Goal: Task Accomplishment & Management: Manage account settings

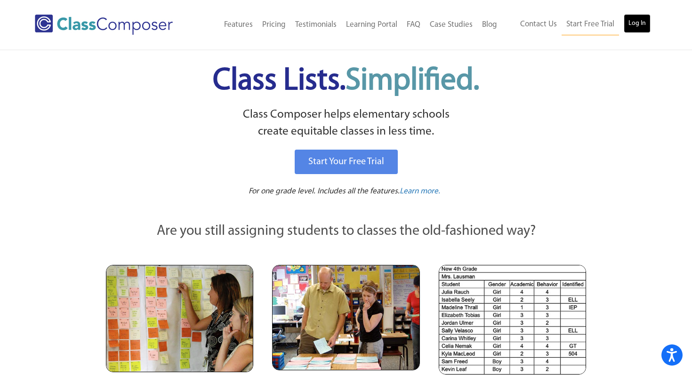
click at [638, 22] on link "Log In" at bounding box center [637, 23] width 27 height 19
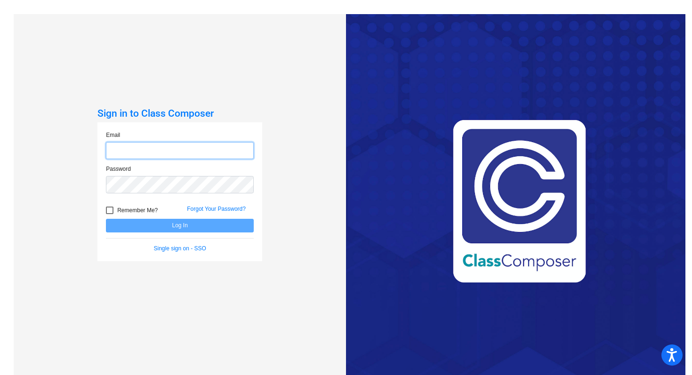
type input "[EMAIL_ADDRESS][DOMAIN_NAME]"
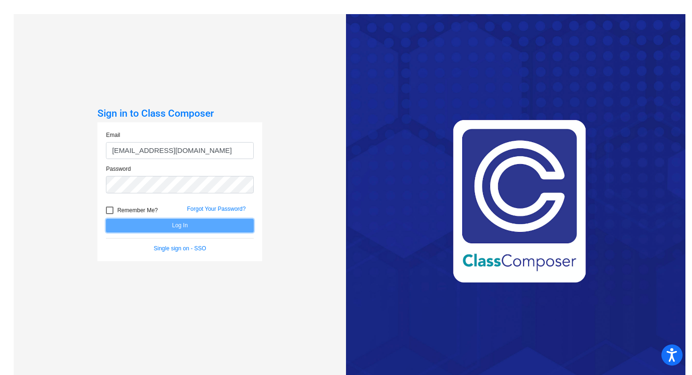
click at [173, 220] on button "Log In" at bounding box center [180, 226] width 148 height 14
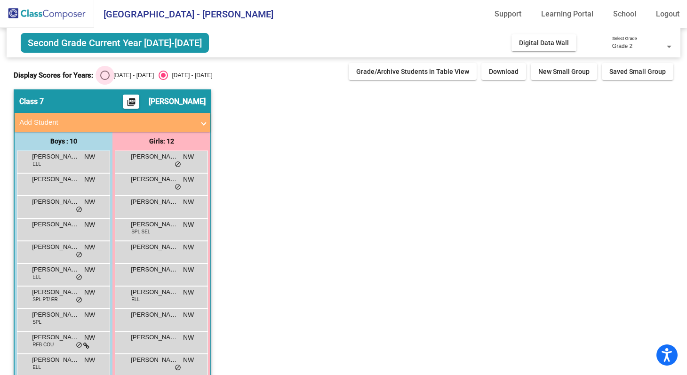
click at [104, 73] on div "Select an option" at bounding box center [104, 75] width 9 height 9
click at [105, 80] on input "[DATE] - [DATE]" at bounding box center [105, 80] width 0 height 0
radio input "true"
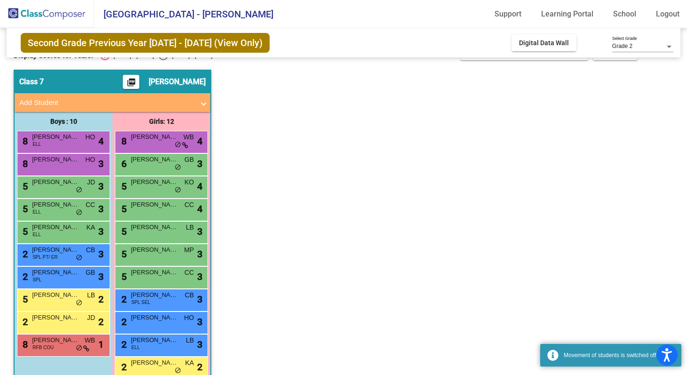
scroll to position [62, 0]
